Goal: Task Accomplishment & Management: Use online tool/utility

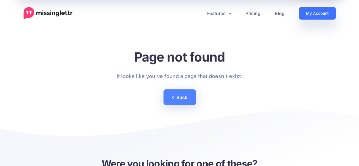
click at [308, 14] on link "My Account" at bounding box center [317, 13] width 37 height 12
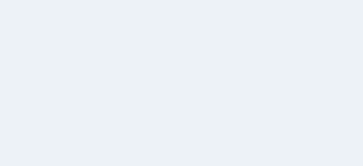
select select
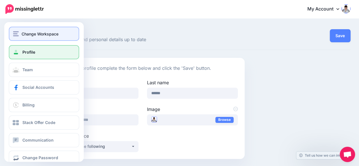
click at [20, 31] on div "Change Workspace" at bounding box center [44, 34] width 62 height 7
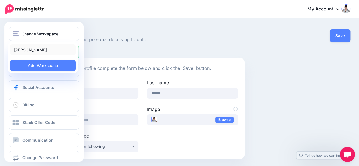
click at [32, 47] on link "[PERSON_NAME]" at bounding box center [43, 49] width 66 height 11
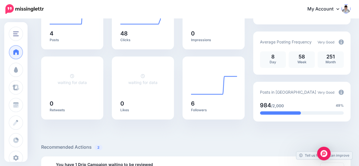
scroll to position [85, 0]
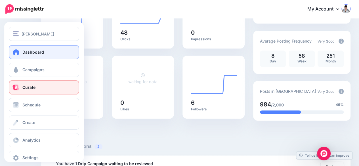
click at [32, 87] on span "Curate" at bounding box center [28, 87] width 13 height 5
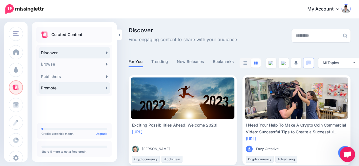
click at [80, 89] on link "Promote" at bounding box center [74, 87] width 71 height 11
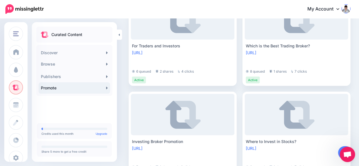
scroll to position [652, 0]
